Goal: Submit feedback/report problem

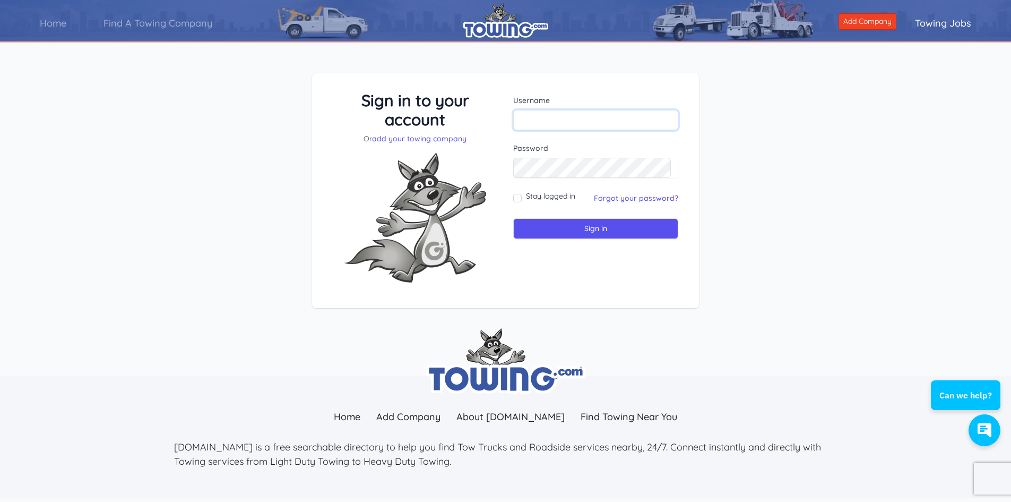
click at [552, 117] on input "text" at bounding box center [595, 120] width 165 height 20
type input "tmpuser"
click at [565, 227] on input "Sign in" at bounding box center [595, 228] width 165 height 21
click at [993, 429] on div "button" at bounding box center [984, 430] width 25 height 31
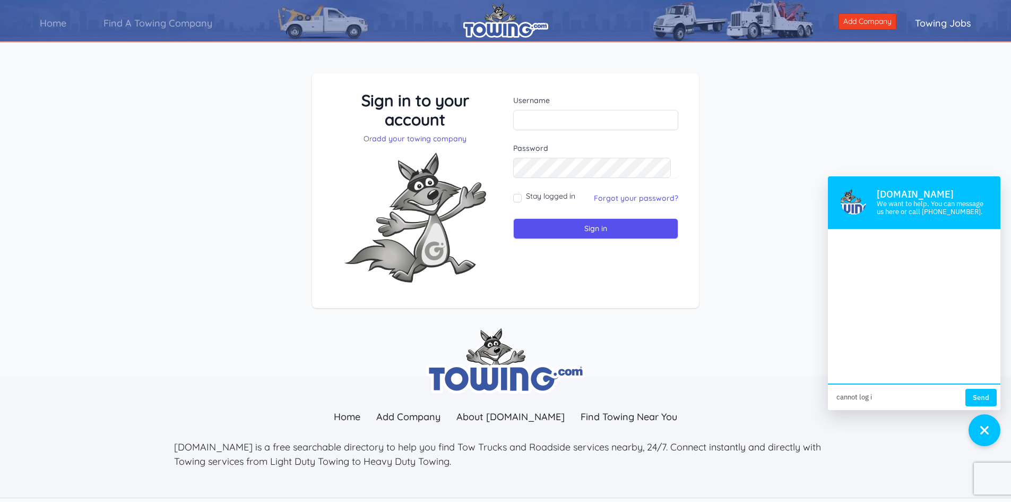
type textarea "cannot log in"
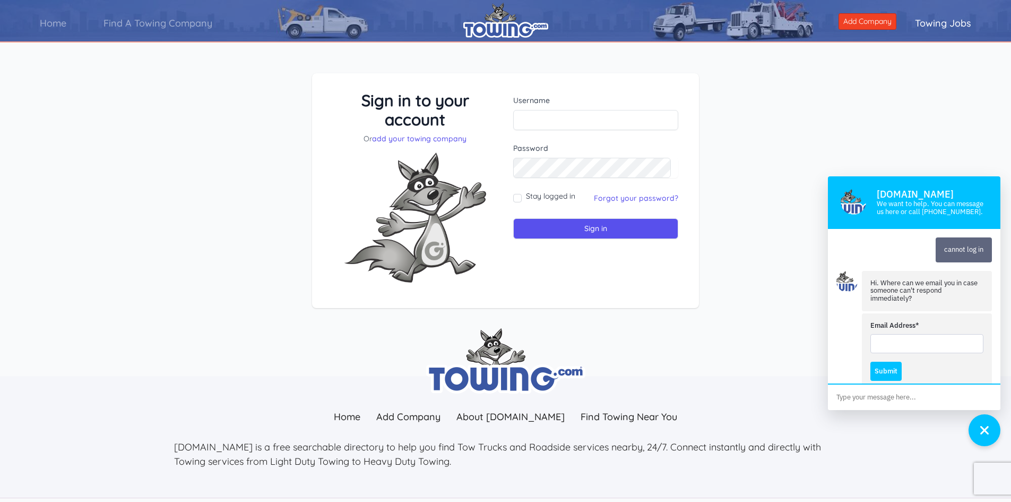
scroll to position [24, 0]
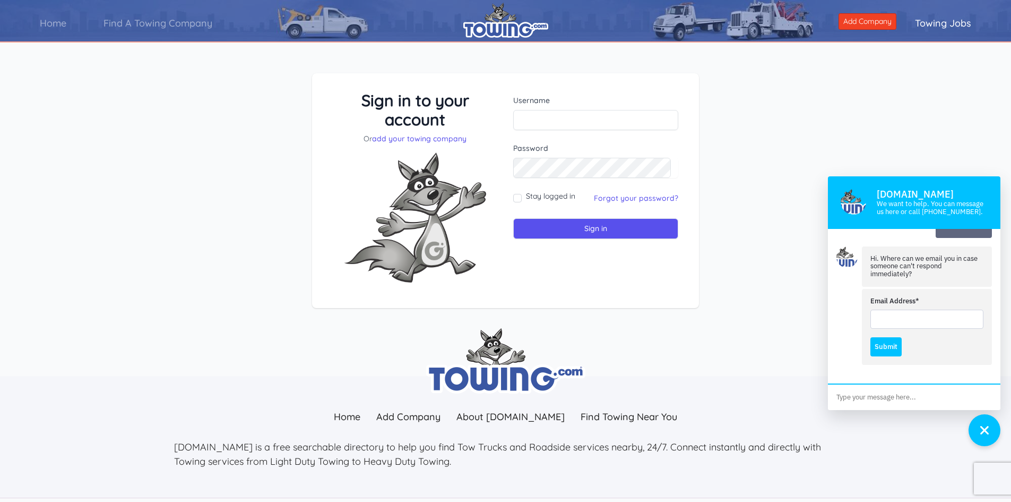
click at [891, 322] on input "Email Address*" at bounding box center [927, 319] width 113 height 19
type input "[EMAIL_ADDRESS][DOMAIN_NAME]"
click at [880, 344] on button "Submit" at bounding box center [886, 346] width 31 height 19
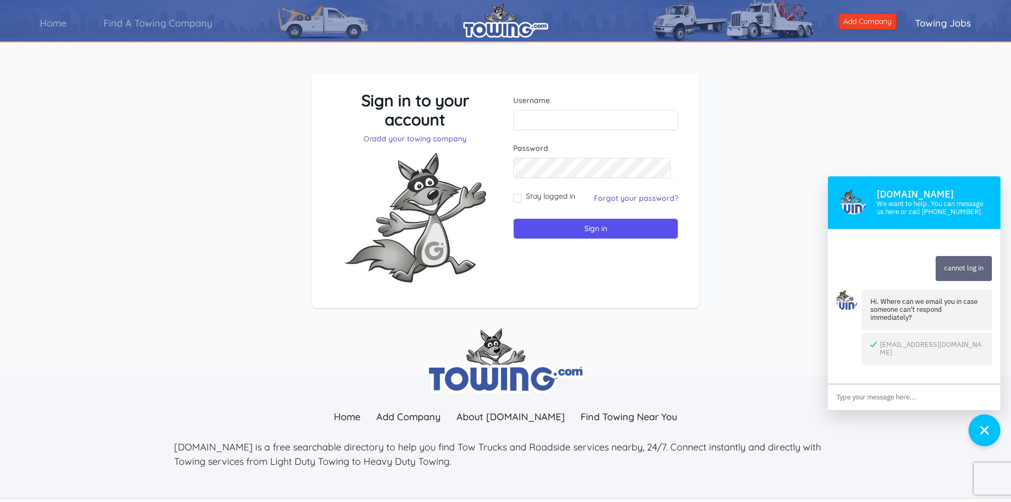
click at [859, 391] on textarea at bounding box center [914, 396] width 173 height 25
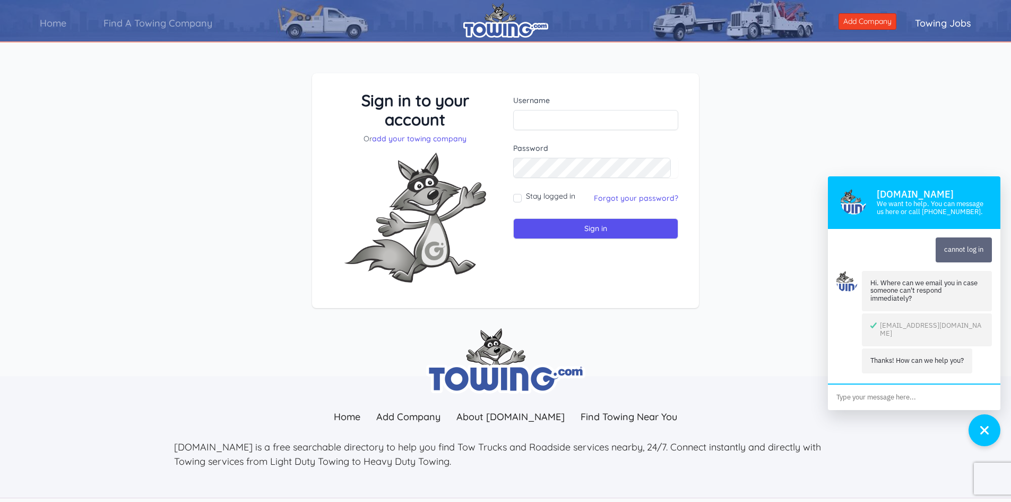
scroll to position [1, 0]
type textarea "cannot log in"
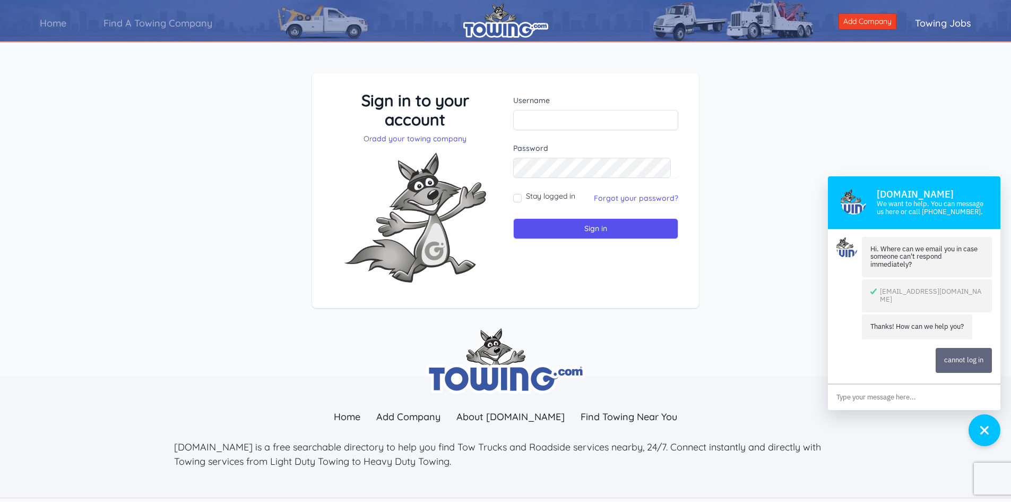
click at [497, 22] on img at bounding box center [506, 20] width 85 height 35
